Goal: Feedback & Contribution: Contribute content

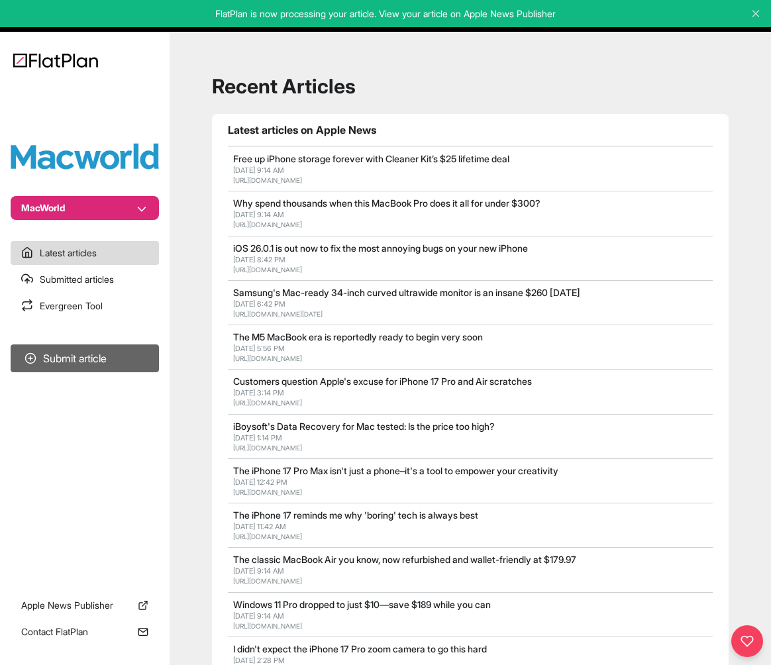
click at [125, 359] on button "Submit article" at bounding box center [85, 358] width 148 height 28
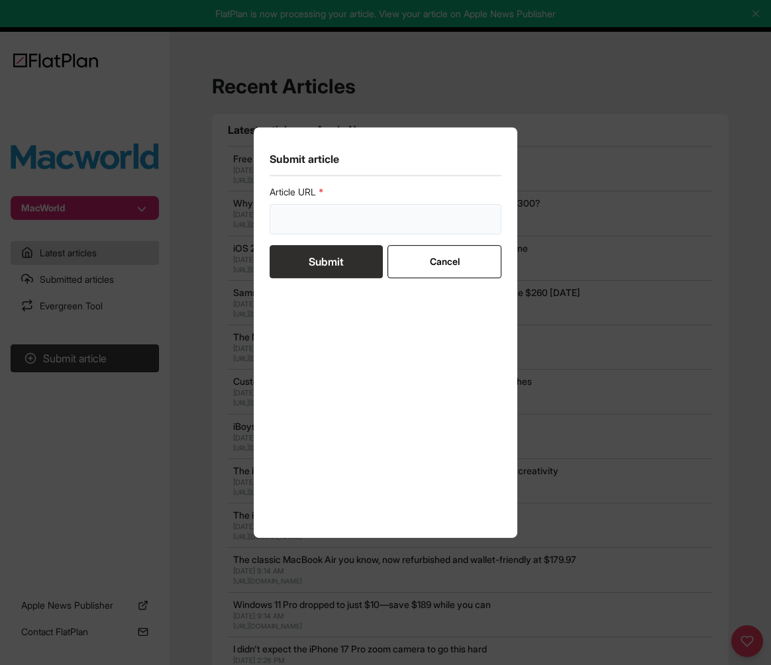
click at [323, 205] on input "url" at bounding box center [385, 219] width 232 height 30
paste input "[URL][DOMAIN_NAME]"
type input "[URL][DOMAIN_NAME]"
click at [339, 258] on button "Submit" at bounding box center [325, 261] width 113 height 33
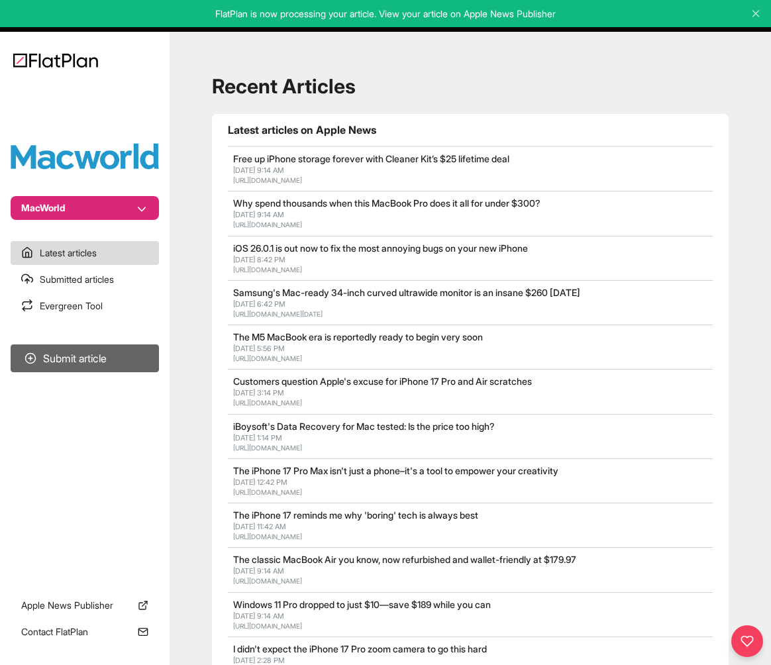
click at [123, 353] on button "Submit article" at bounding box center [85, 358] width 148 height 28
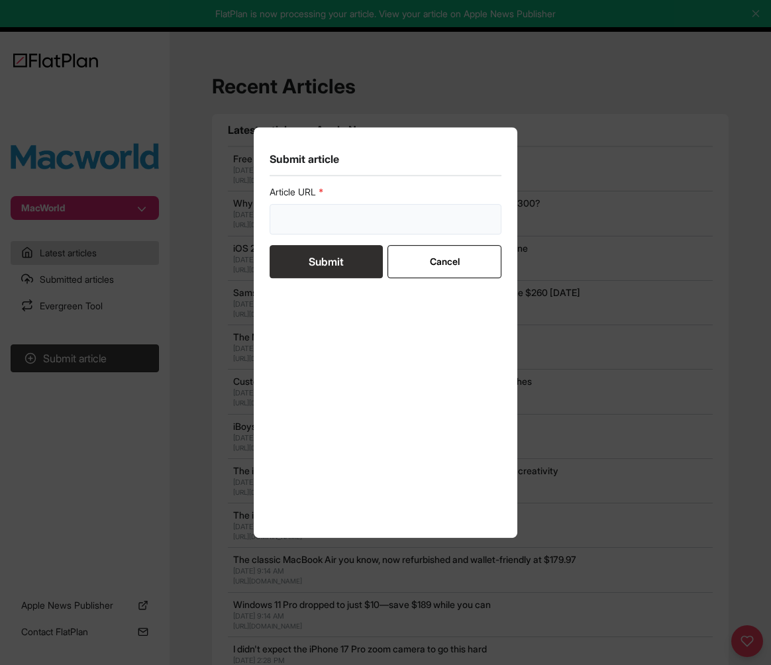
click at [361, 218] on input "url" at bounding box center [385, 219] width 232 height 30
paste input "[URL][DOMAIN_NAME]"
drag, startPoint x: 361, startPoint y: 214, endPoint x: 256, endPoint y: 209, distance: 105.4
click at [256, 209] on section "Submit article Article URL [URL][DOMAIN_NAME] Submit Cancel" at bounding box center [385, 332] width 263 height 410
type input "[URL][DOMAIN_NAME]"
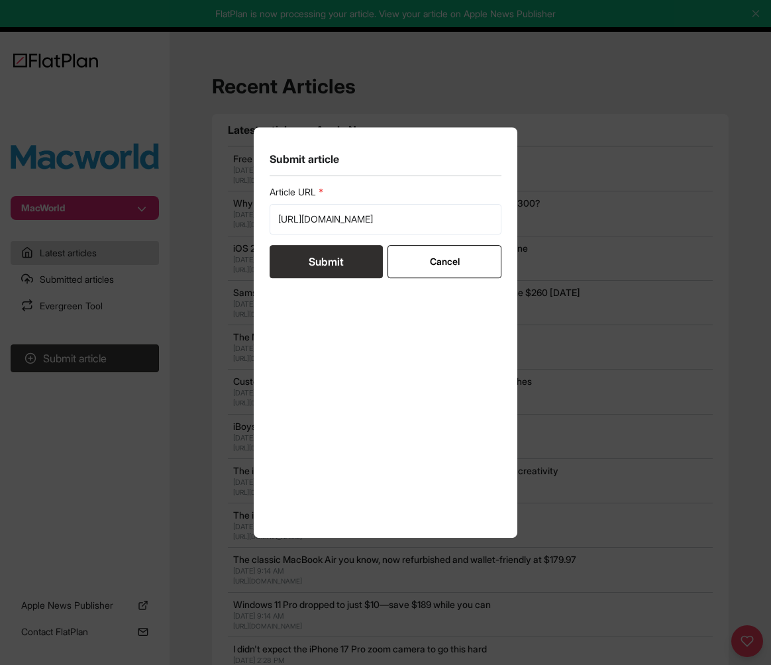
click at [324, 260] on button "Submit" at bounding box center [325, 261] width 113 height 33
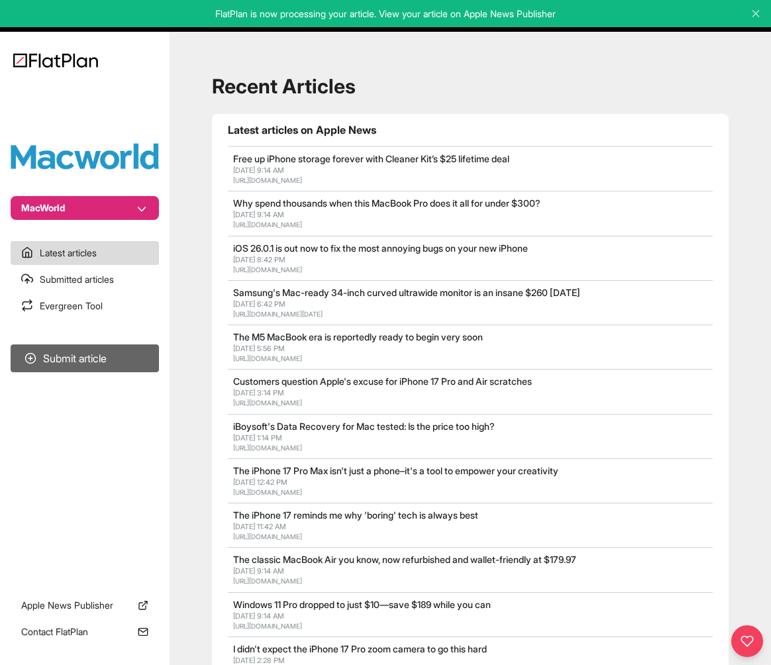
click at [80, 355] on button "Submit article" at bounding box center [85, 358] width 148 height 28
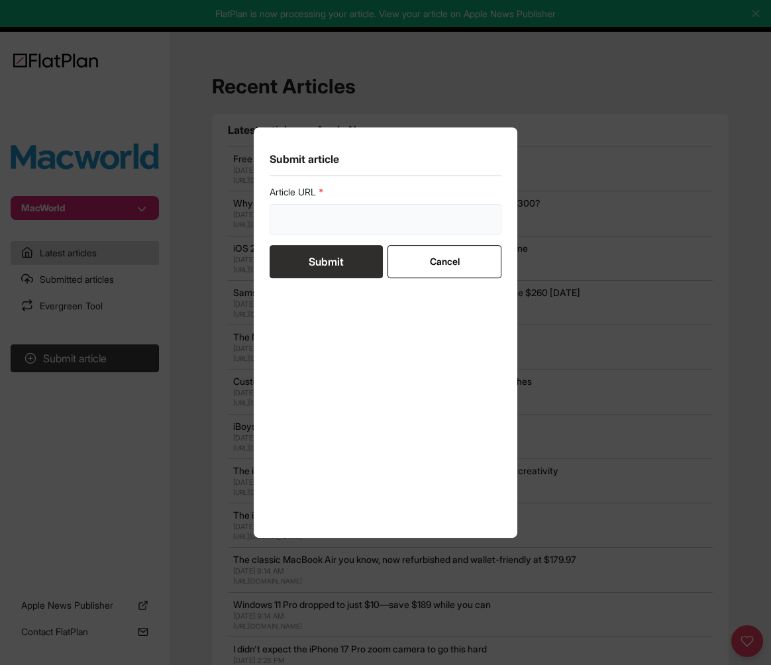
click at [333, 217] on input "url" at bounding box center [385, 219] width 232 height 30
paste input "[URL][DOMAIN_NAME]"
type input "[URL][DOMAIN_NAME]"
click at [327, 262] on button "Submit" at bounding box center [325, 261] width 113 height 33
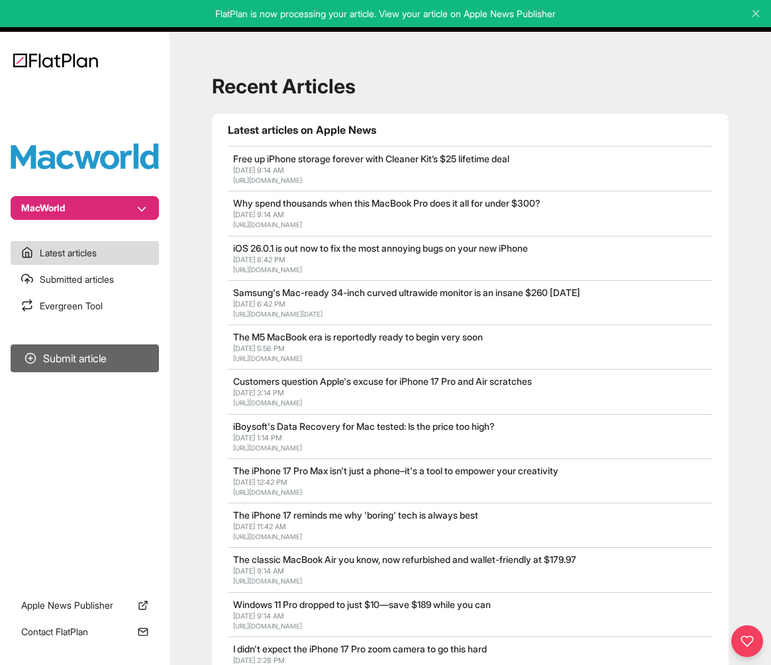
click at [112, 360] on button "Submit article" at bounding box center [85, 358] width 148 height 28
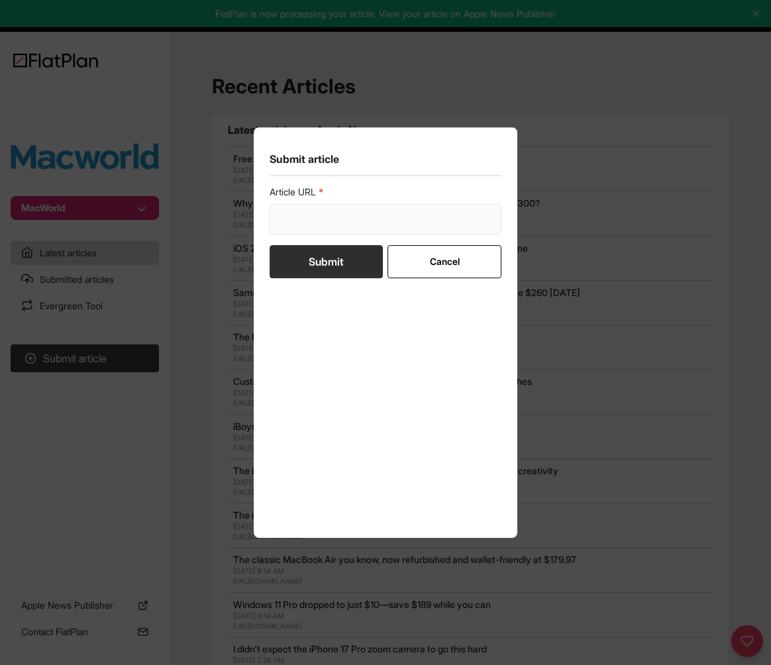
click at [333, 218] on input "url" at bounding box center [385, 219] width 232 height 30
paste input "[URL][DOMAIN_NAME]"
type input "[URL][DOMAIN_NAME]"
click at [342, 260] on button "Submit" at bounding box center [325, 261] width 113 height 33
